Goal: Find specific page/section: Find specific page/section

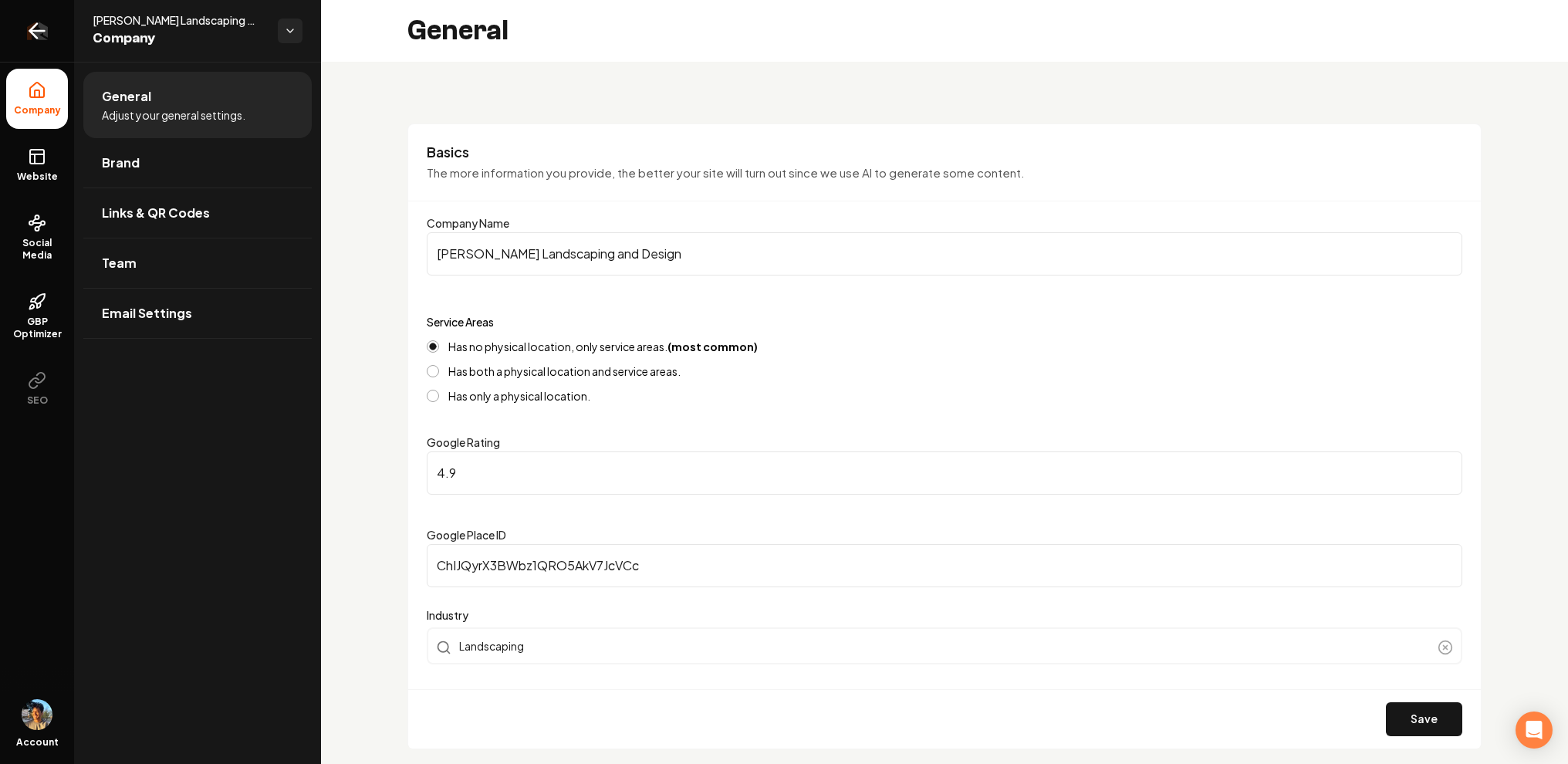
click at [13, 40] on link "Return to dashboard" at bounding box center [37, 30] width 74 height 61
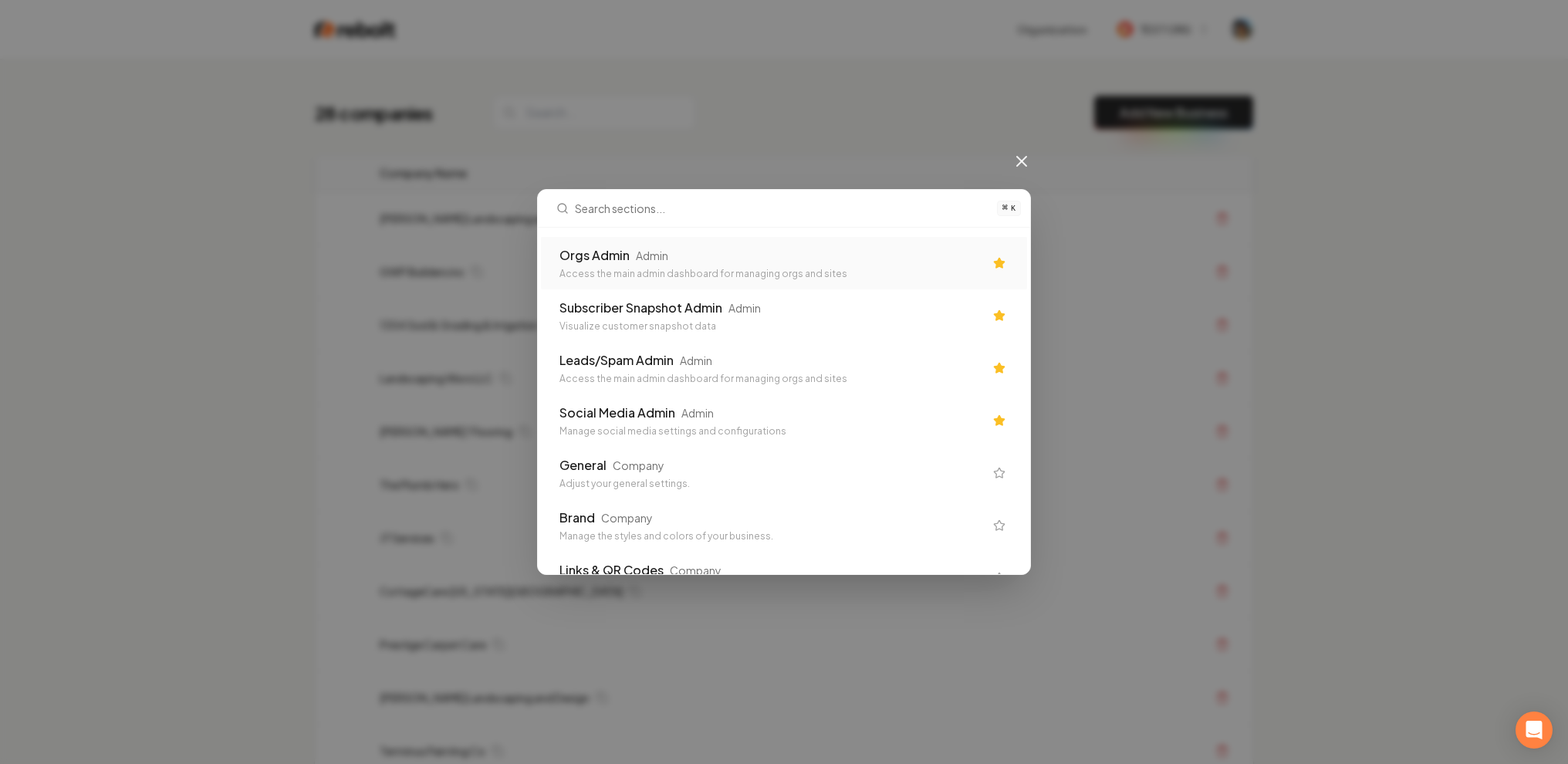
click at [752, 242] on div "Orgs Admin Admin Access the main admin dashboard for managing orgs and sites" at bounding box center [784, 263] width 486 height 53
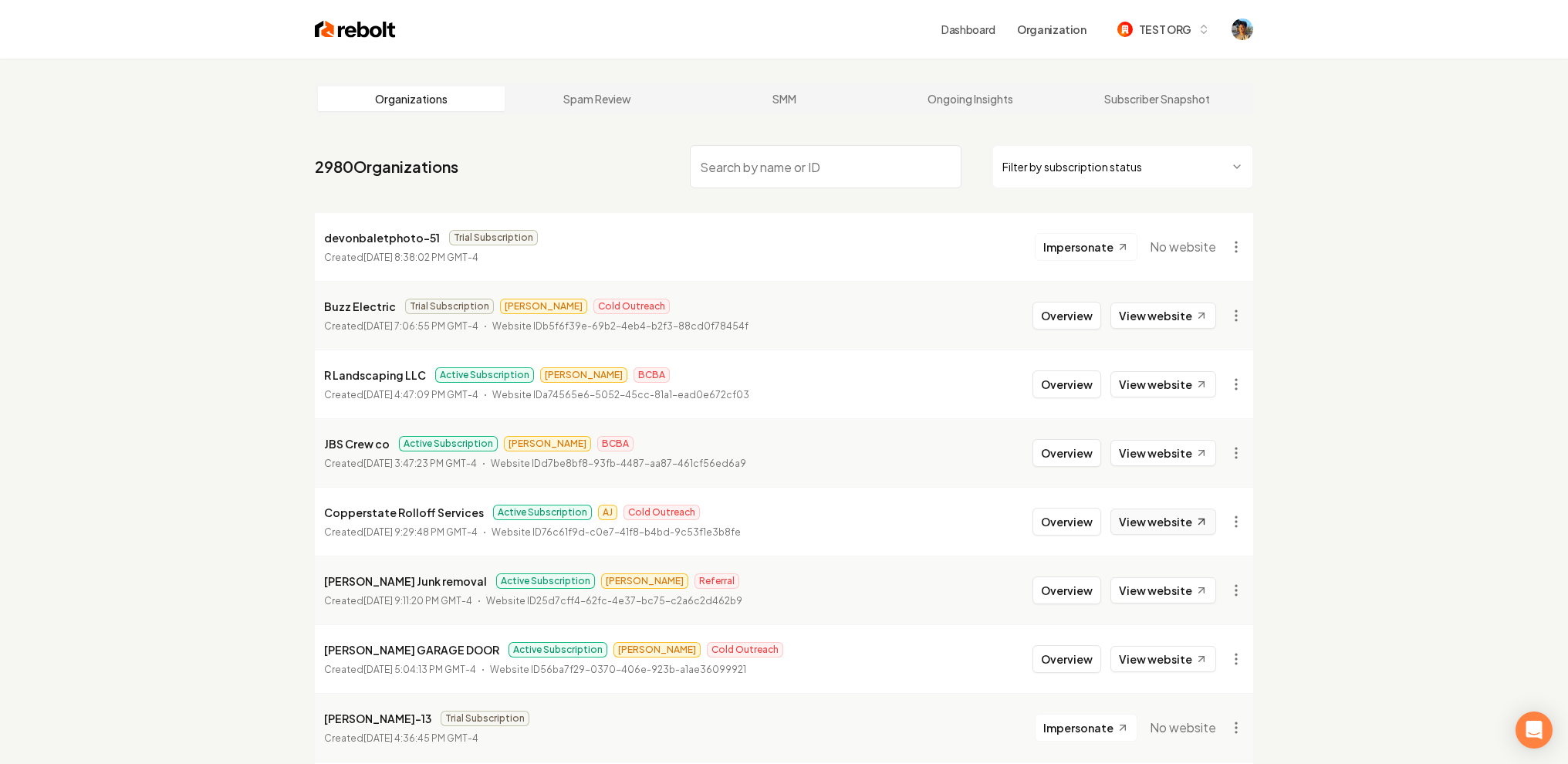
click at [1187, 515] on link "View website" at bounding box center [1163, 522] width 106 height 26
click at [766, 161] on input "search" at bounding box center [826, 167] width 272 height 43
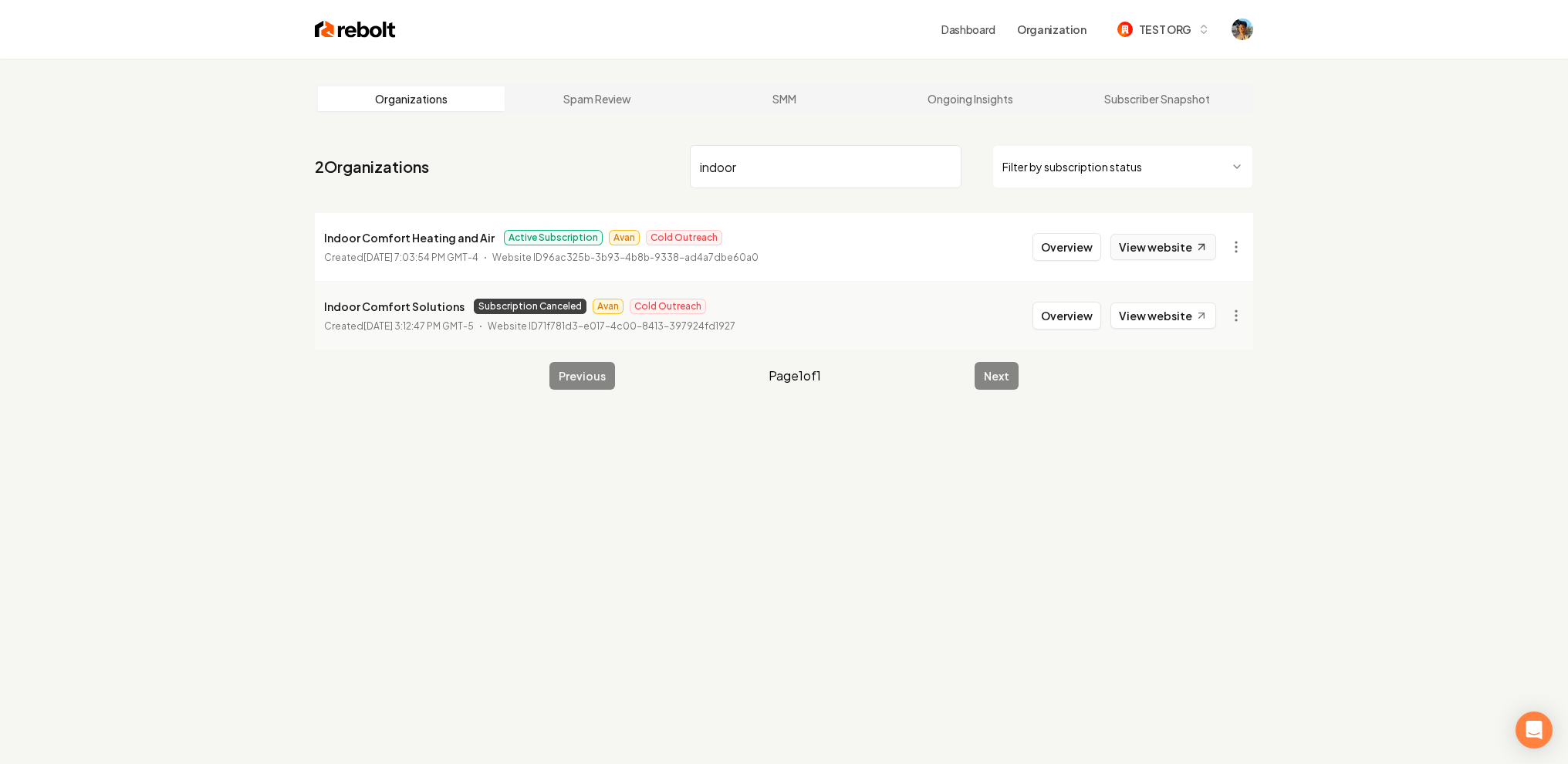
type input "indoor"
click at [1167, 247] on link "View website" at bounding box center [1163, 247] width 106 height 26
click at [782, 165] on input "indoor" at bounding box center [826, 167] width 272 height 43
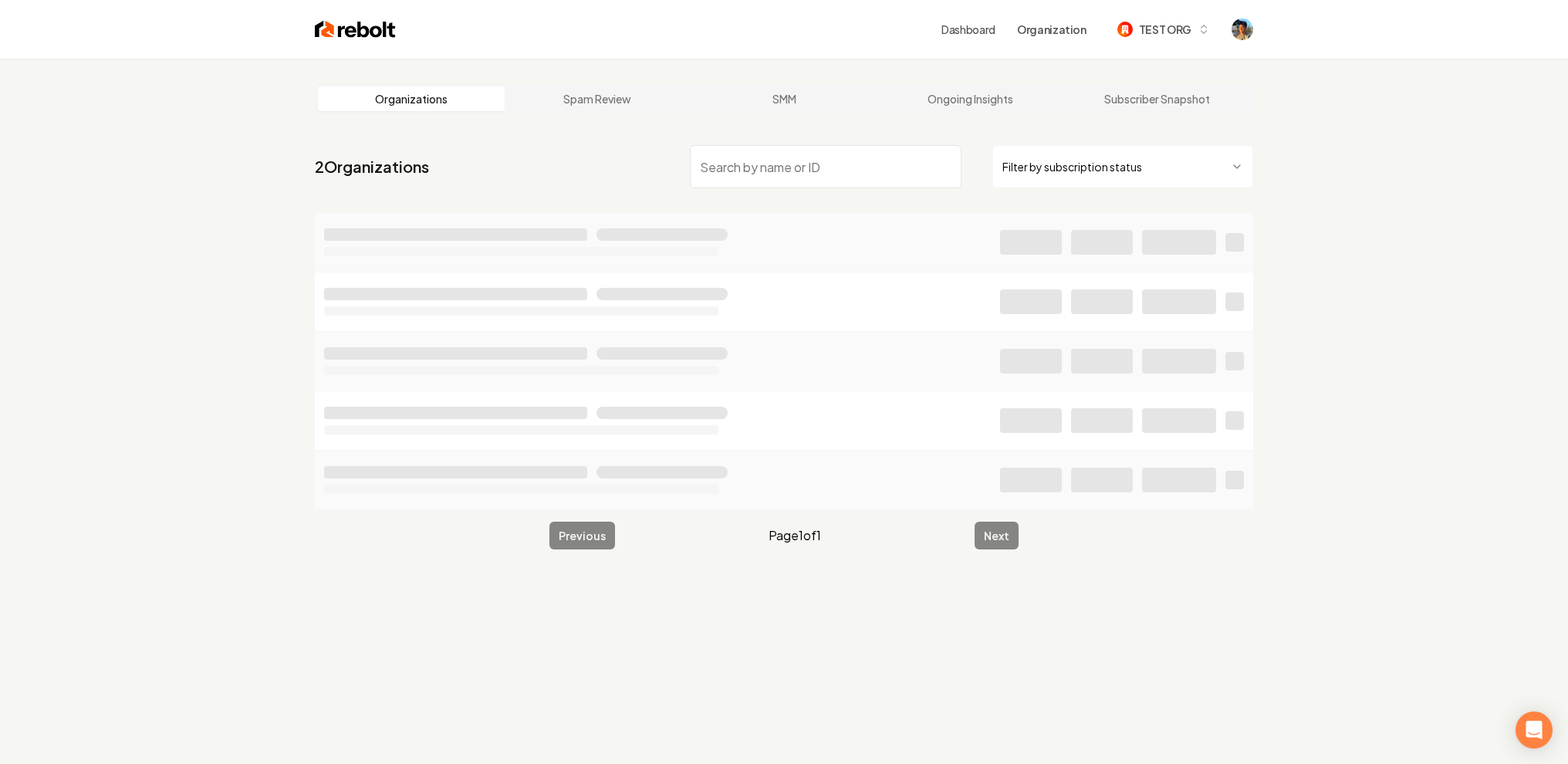
click at [1379, 210] on div "Organizations Spam Review SMM Ongoing Insights Subscriber Snapshot 2 Organizati…" at bounding box center [784, 440] width 1568 height 764
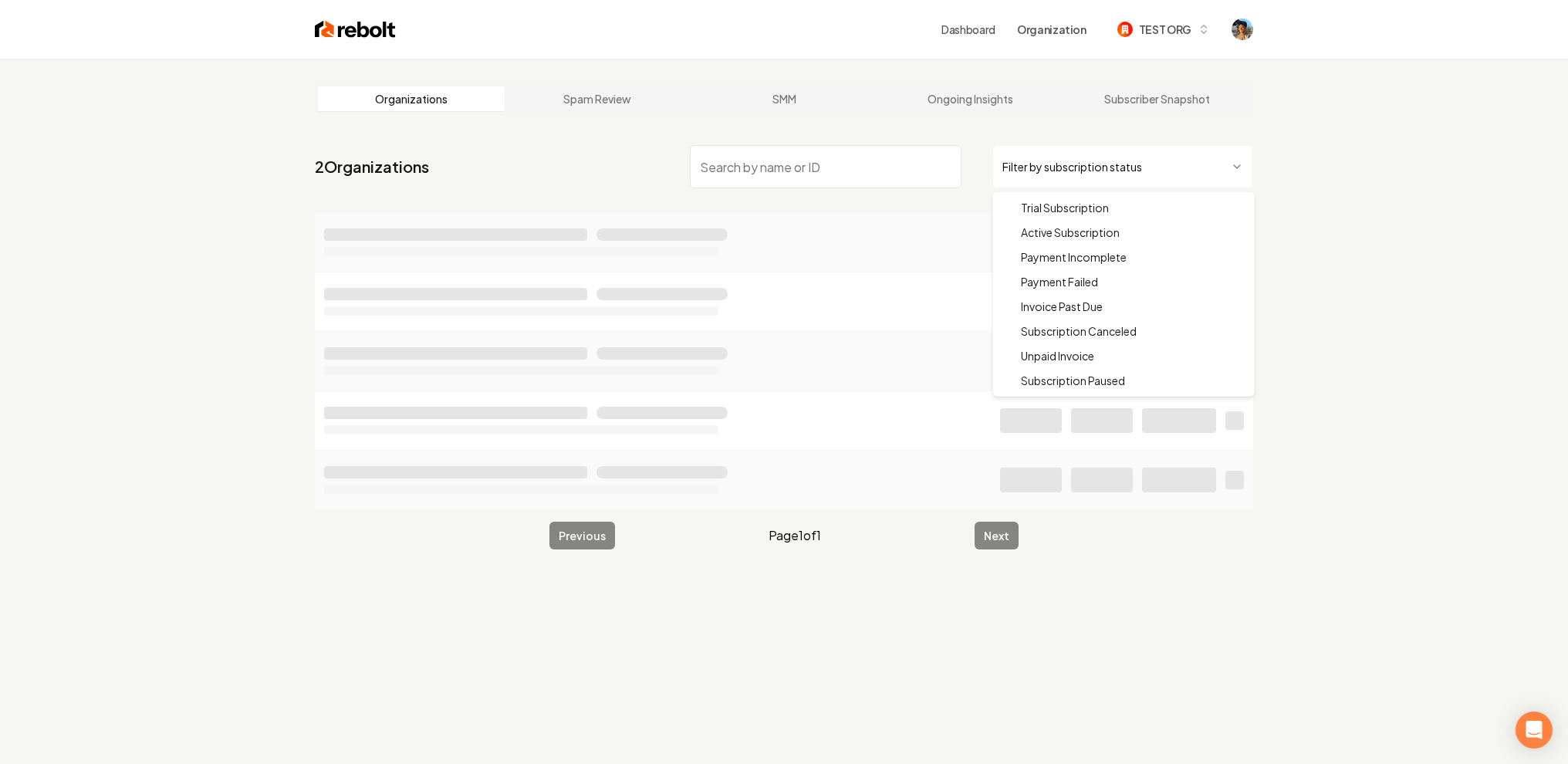
click at [1234, 166] on html "Dashboard Organization TEST ORG Organizations Spam Review SMM Ongoing Insights …" at bounding box center [784, 382] width 1568 height 764
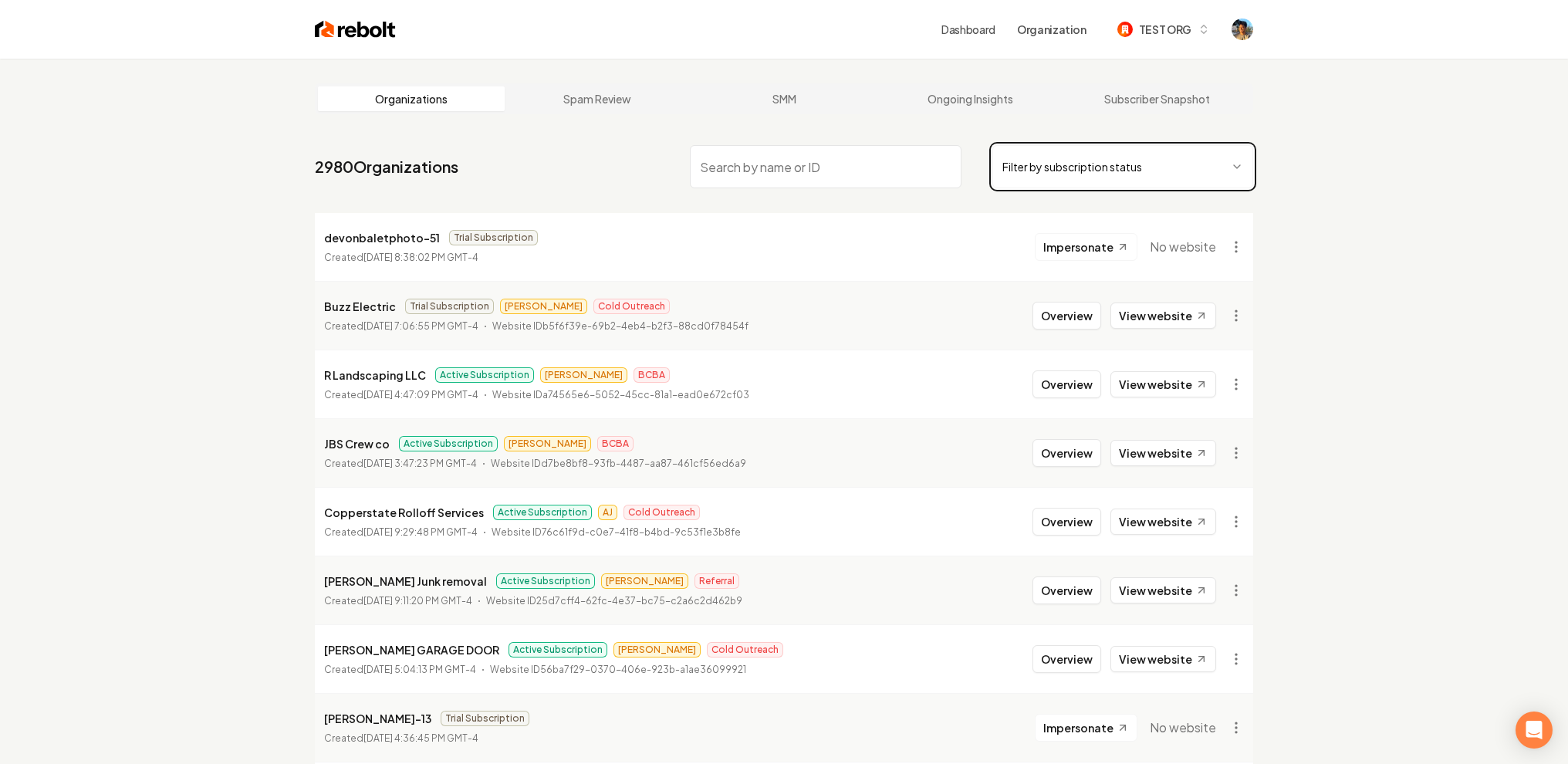
click at [1234, 166] on html "Dashboard Organization TEST ORG Organizations Spam Review SMM Ongoing Insights …" at bounding box center [784, 382] width 1568 height 764
